Goal: Use online tool/utility: Utilize a website feature to perform a specific function

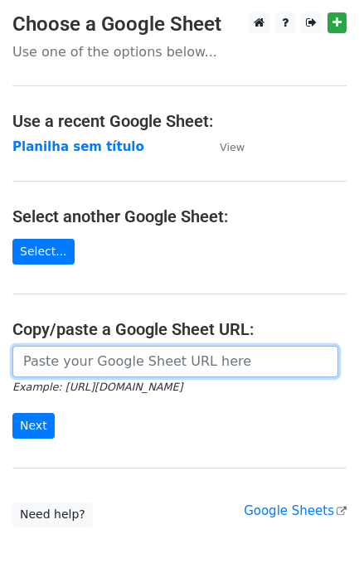
click at [116, 371] on input "url" at bounding box center [175, 361] width 326 height 31
paste input "https://docs.google.com/spreadsheets/d/11dGfEbGc57YceTrmeJPNe1kg2RUhHsyv8kR8EpL…"
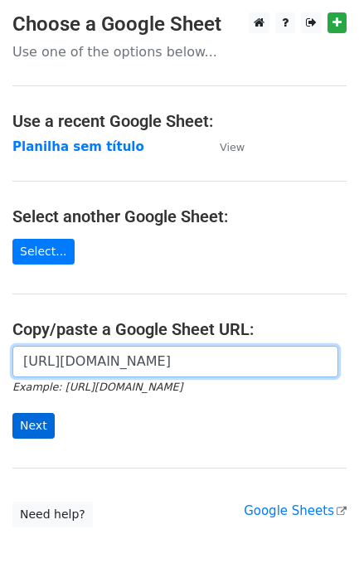
type input "https://docs.google.com/spreadsheets/d/11dGfEbGc57YceTrmeJPNe1kg2RUhHsyv8kR8EpL…"
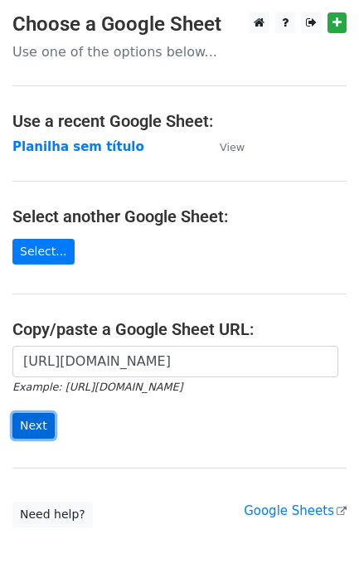
click at [46, 420] on input "Next" at bounding box center [33, 426] width 42 height 26
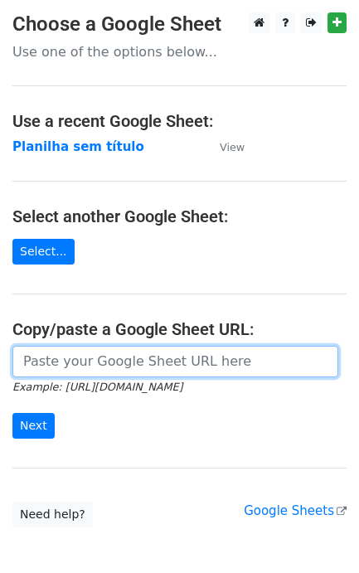
click at [69, 367] on input "url" at bounding box center [175, 361] width 326 height 31
paste input "[URL][DOMAIN_NAME]"
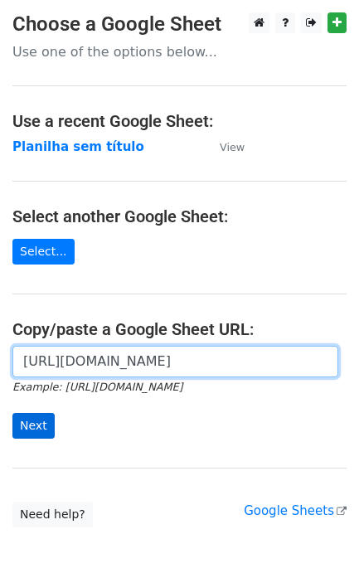
type input "https://docs.google.com/spreadsheets/d/11dGfEbGc57YceTrmeJPNe1kg2RUhHsyv8kR8EpL…"
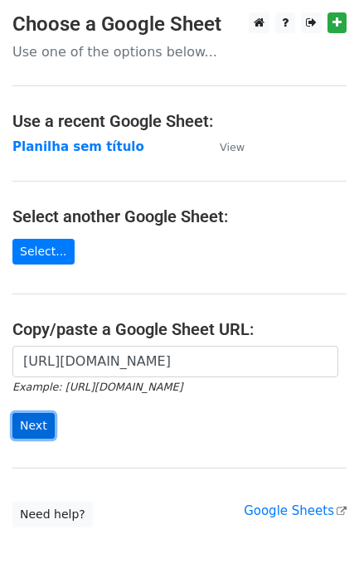
click at [43, 429] on input "Next" at bounding box center [33, 426] width 42 height 26
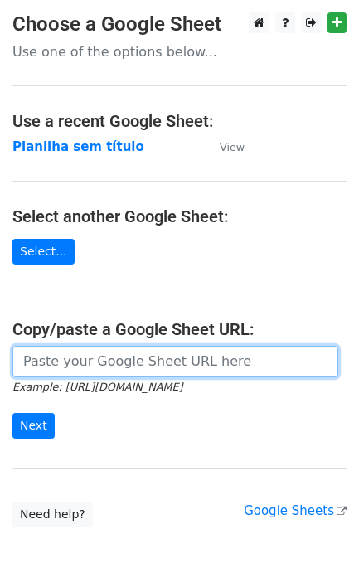
click at [46, 370] on input "url" at bounding box center [175, 361] width 326 height 31
paste input "[URL][DOMAIN_NAME]"
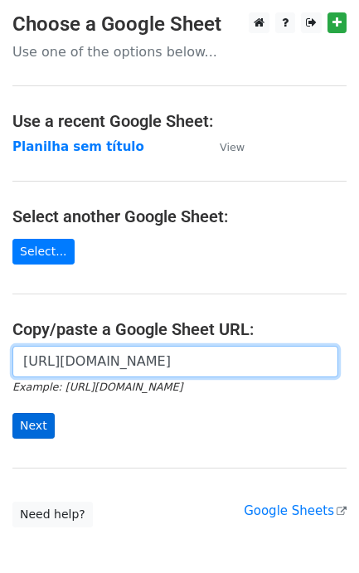
type input "https://docs.google.com/spreadsheets/d/11dGfEbGc57YceTrmeJPNe1kg2RUhHsyv8kR8EpL…"
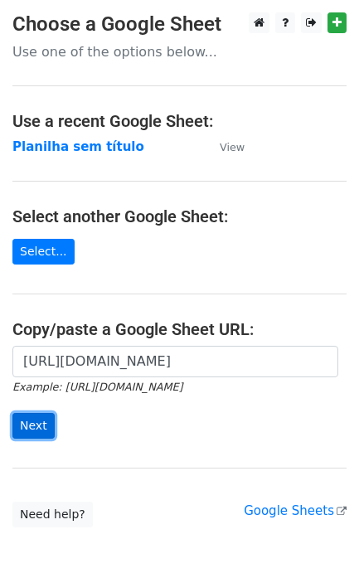
click at [31, 421] on input "Next" at bounding box center [33, 426] width 42 height 26
type input "https://docs.google.com/spreadsheets/d/11dGfEbGc57YceTrmeJPNe1kg2RUhHsyv8kR8EpL…"
click at [40, 431] on input "Next" at bounding box center [33, 426] width 42 height 26
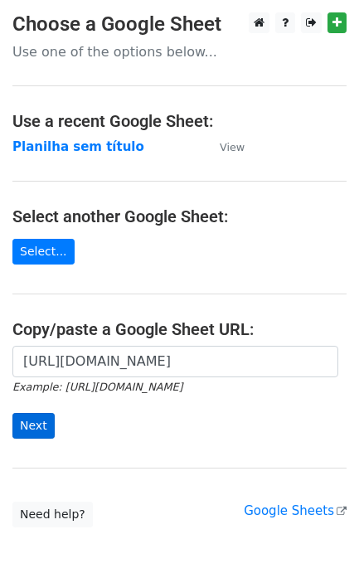
scroll to position [0, 0]
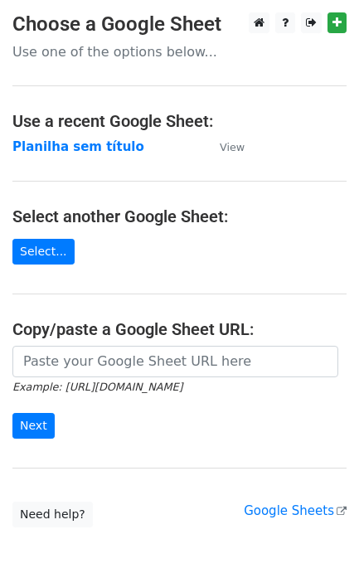
click at [126, 345] on main "Choose a Google Sheet Use one of the options below... Use a recent Google Sheet…" at bounding box center [179, 269] width 359 height 515
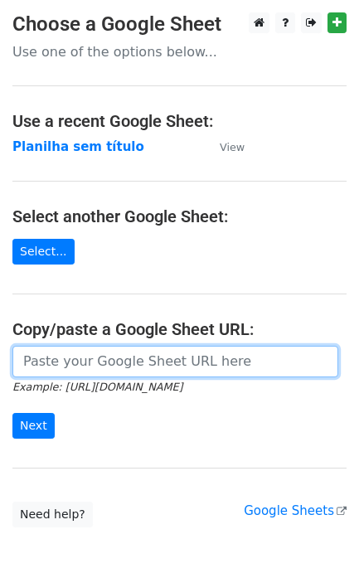
click at [116, 359] on input "url" at bounding box center [175, 361] width 326 height 31
paste input "https://docs.google.com/spreadsheets/d/11dGfEbGc57YceTrmeJPNe1kg2RUhHsyv8kR8EpL…"
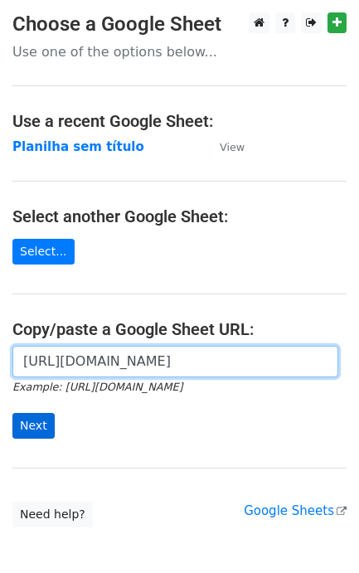
scroll to position [0, 365]
type input "https://docs.google.com/spreadsheets/d/11dGfEbGc57YceTrmeJPNe1kg2RUhHsyv8kR8EpL…"
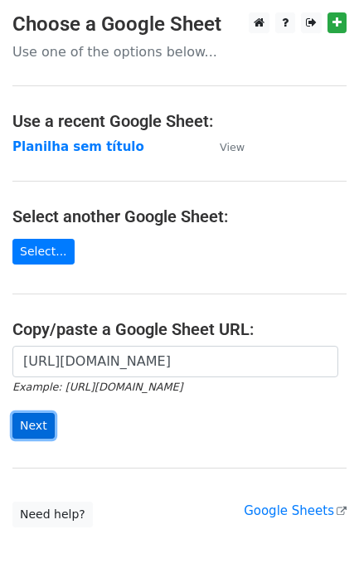
scroll to position [0, 0]
click at [42, 423] on input "Next" at bounding box center [33, 426] width 42 height 26
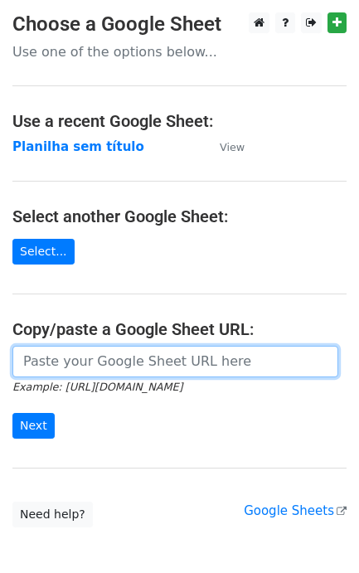
click at [95, 369] on input "url" at bounding box center [175, 361] width 326 height 31
paste input "https://docs.google.com/spreadsheets/d/11dGfEbGc57YceTrmeJPNe1kg2RUhHsyv8kR8EpL…"
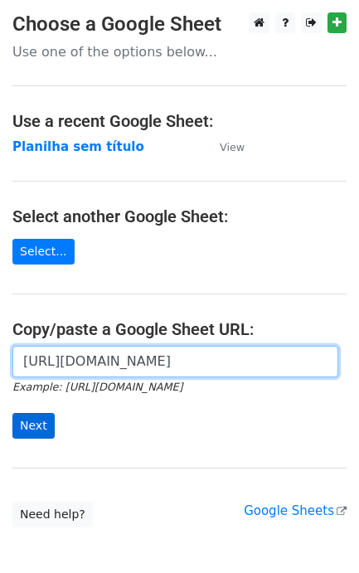
scroll to position [0, 365]
type input "https://docs.google.com/spreadsheets/d/11dGfEbGc57YceTrmeJPNe1kg2RUhHsyv8kR8EpL…"
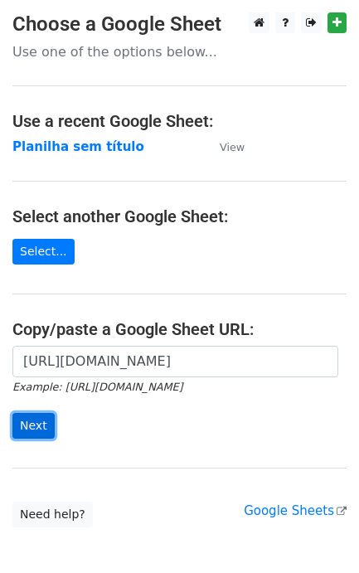
scroll to position [0, 0]
click at [34, 423] on input "Next" at bounding box center [33, 426] width 42 height 26
